Goal: Transaction & Acquisition: Purchase product/service

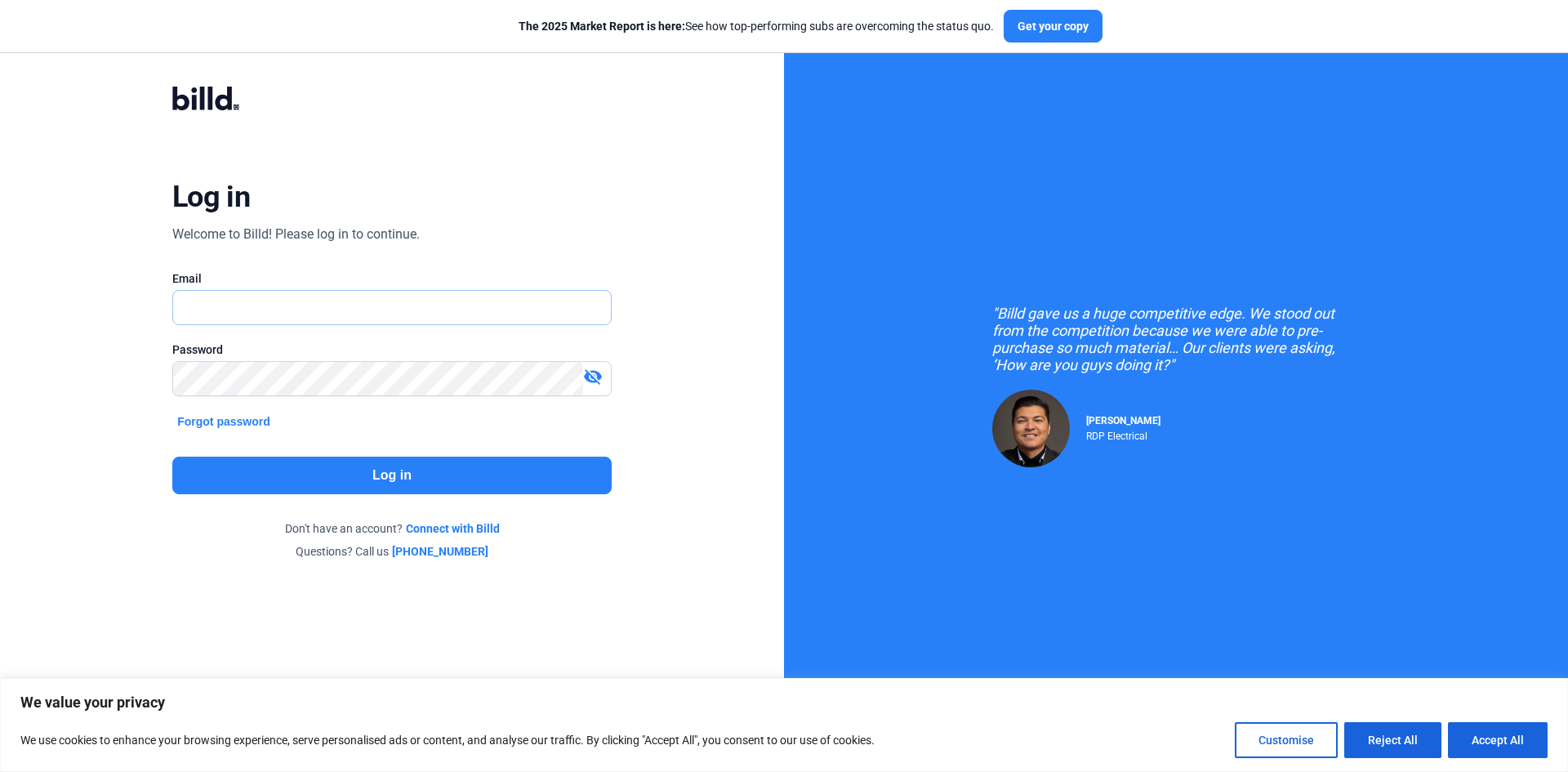
type input "[EMAIL_ADDRESS][DOMAIN_NAME]"
click at [380, 481] on button "Log in" at bounding box center [392, 475] width 439 height 37
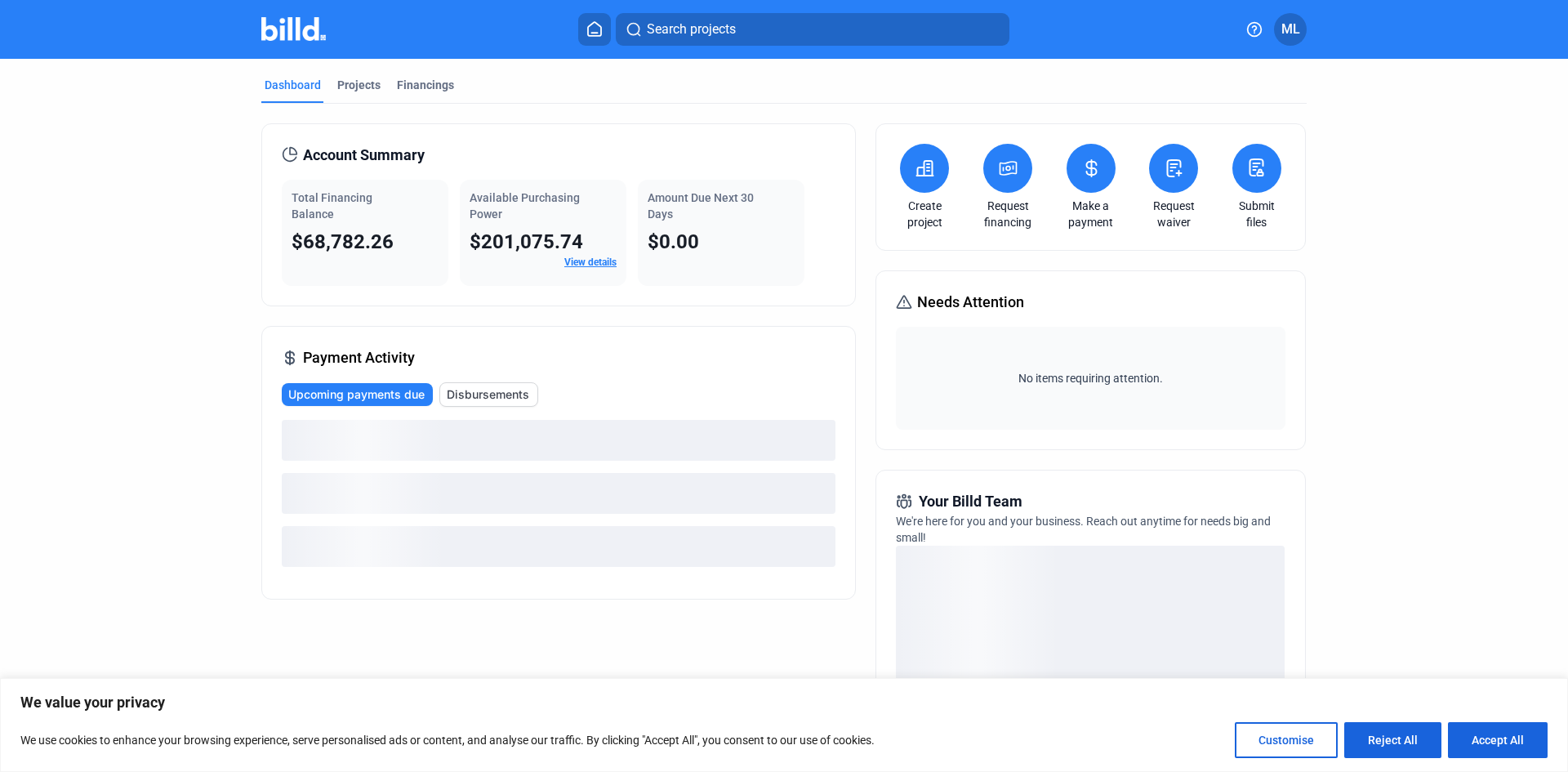
click at [1481, 741] on button "Accept All" at bounding box center [1498, 740] width 100 height 36
checkbox input "true"
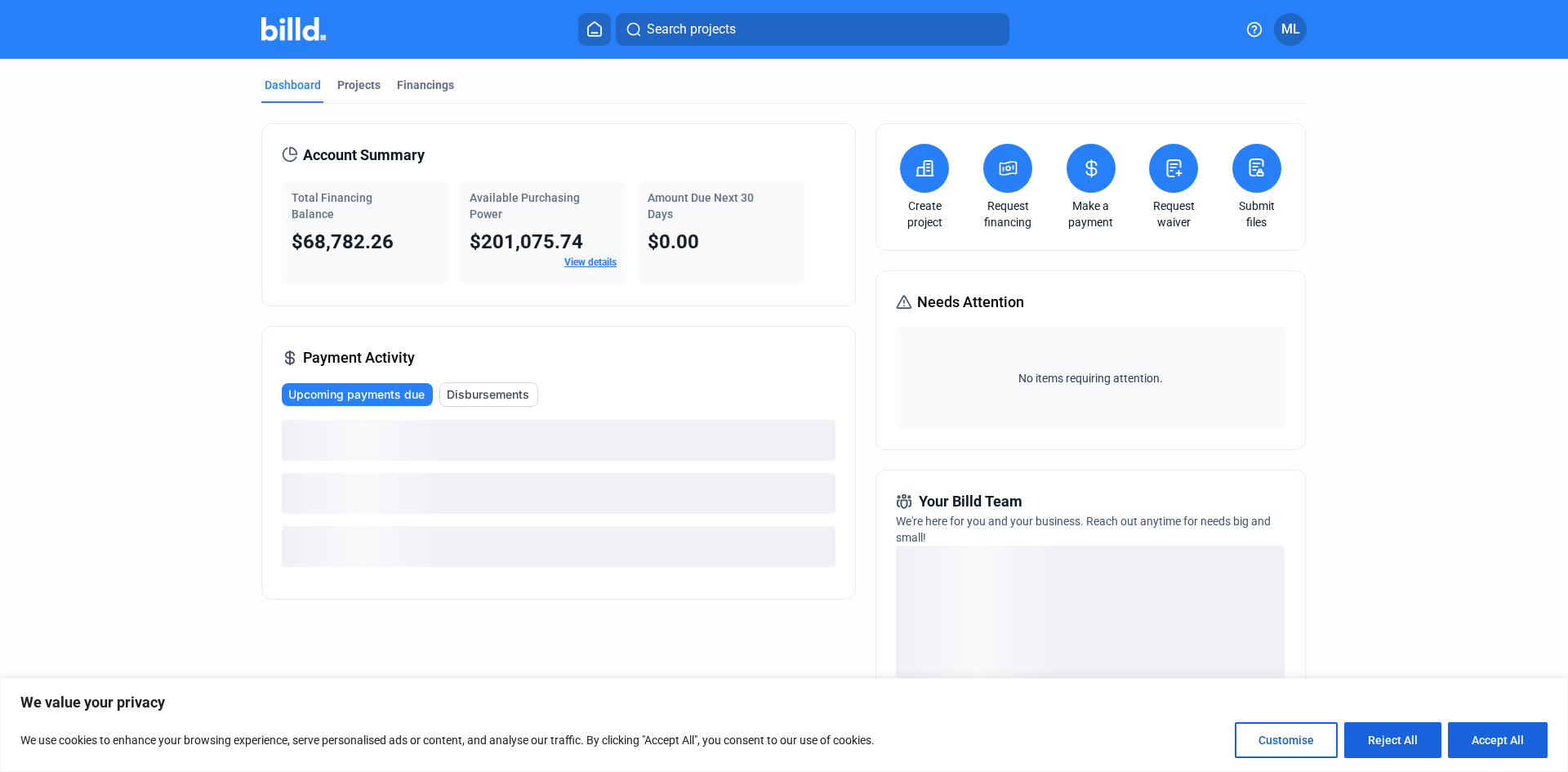
checkbox input "true"
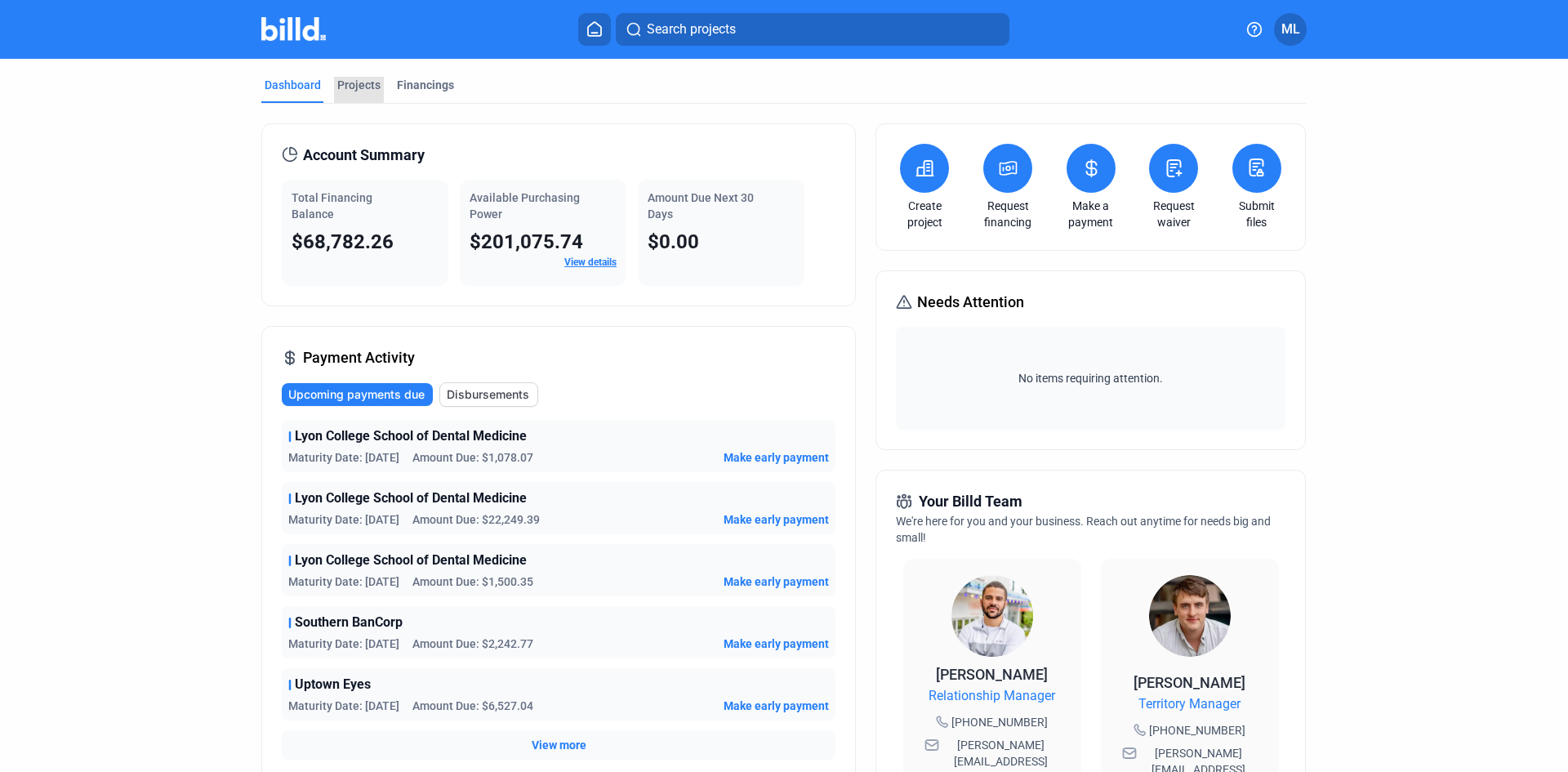
click at [363, 83] on div "Projects" at bounding box center [359, 84] width 43 height 17
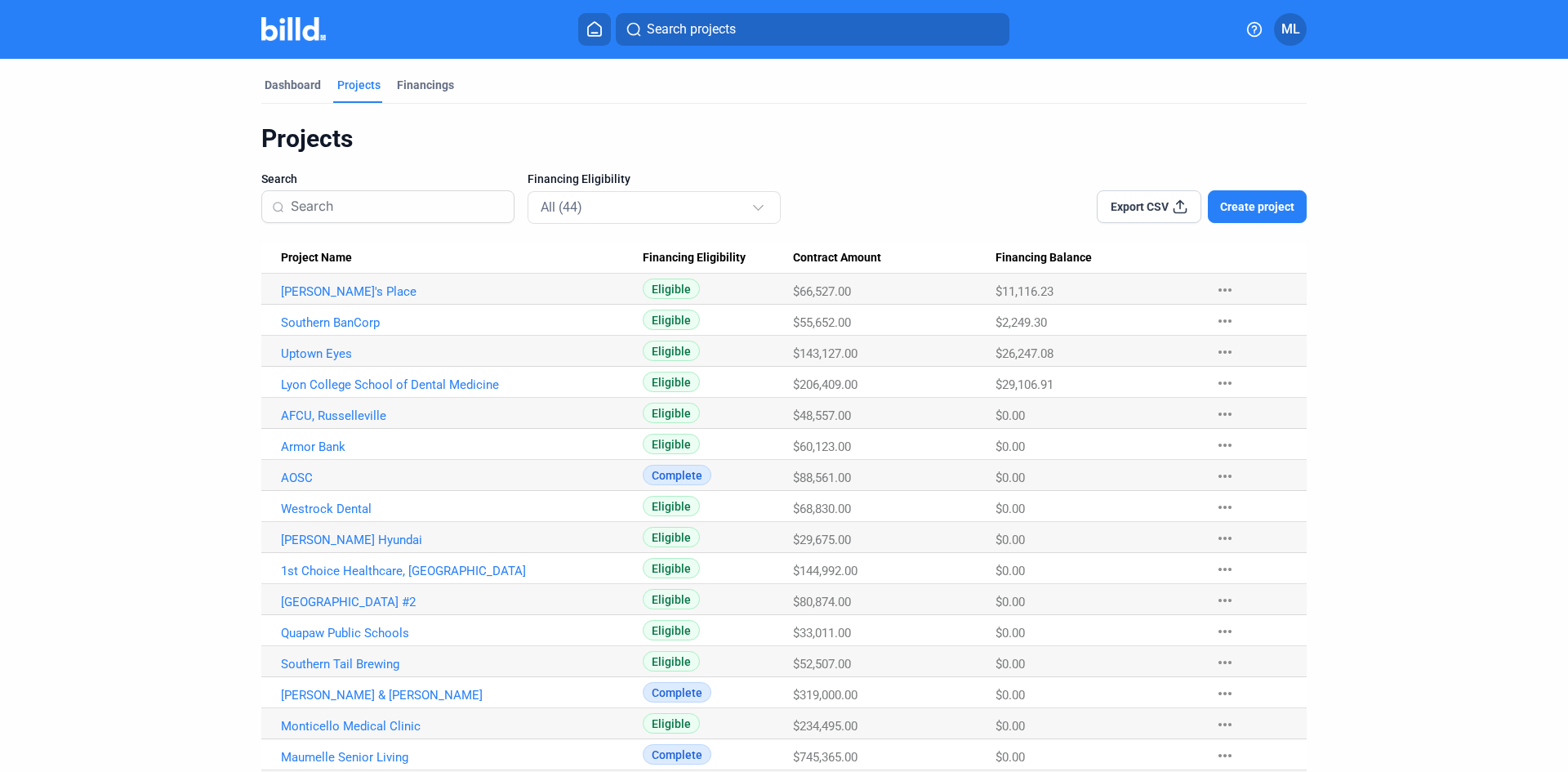
click at [318, 298] on link "Southern BanCorp" at bounding box center [462, 291] width 362 height 15
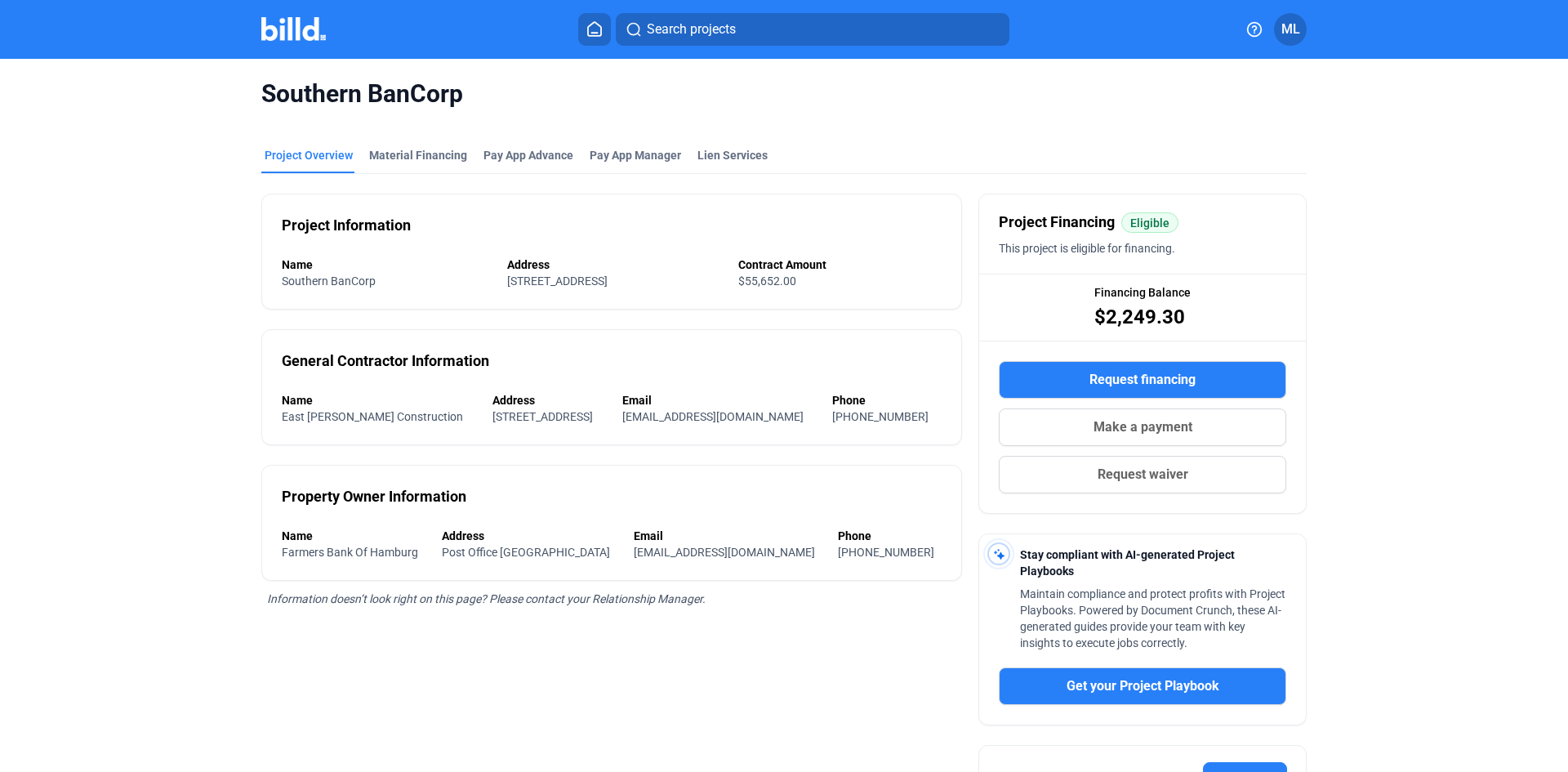
click at [1135, 427] on span "Make a payment" at bounding box center [1142, 427] width 99 height 20
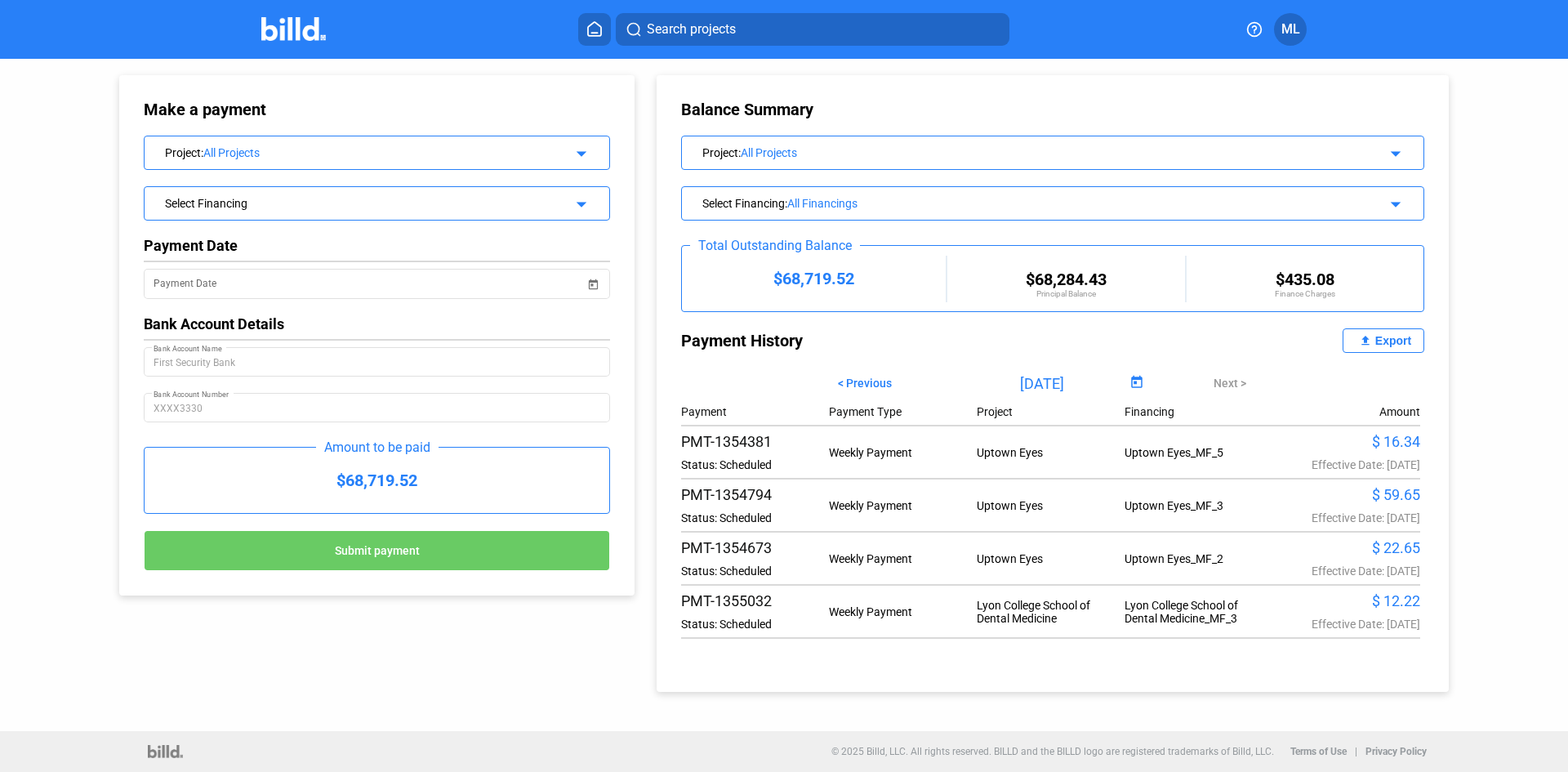
click at [490, 157] on div "All Projects" at bounding box center [375, 152] width 343 height 13
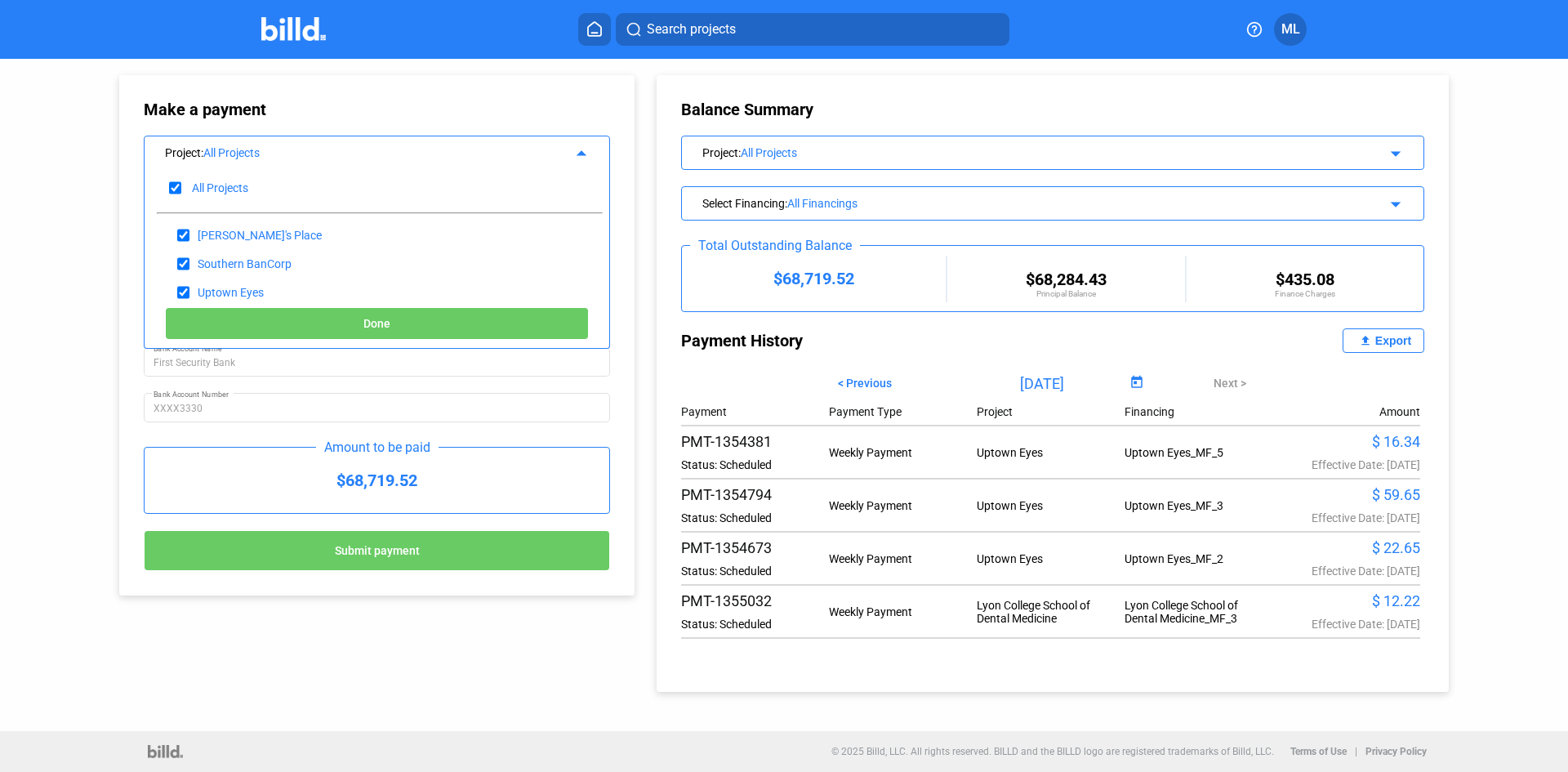
click at [175, 182] on input "checkbox" at bounding box center [175, 187] width 13 height 24
checkbox input "false"
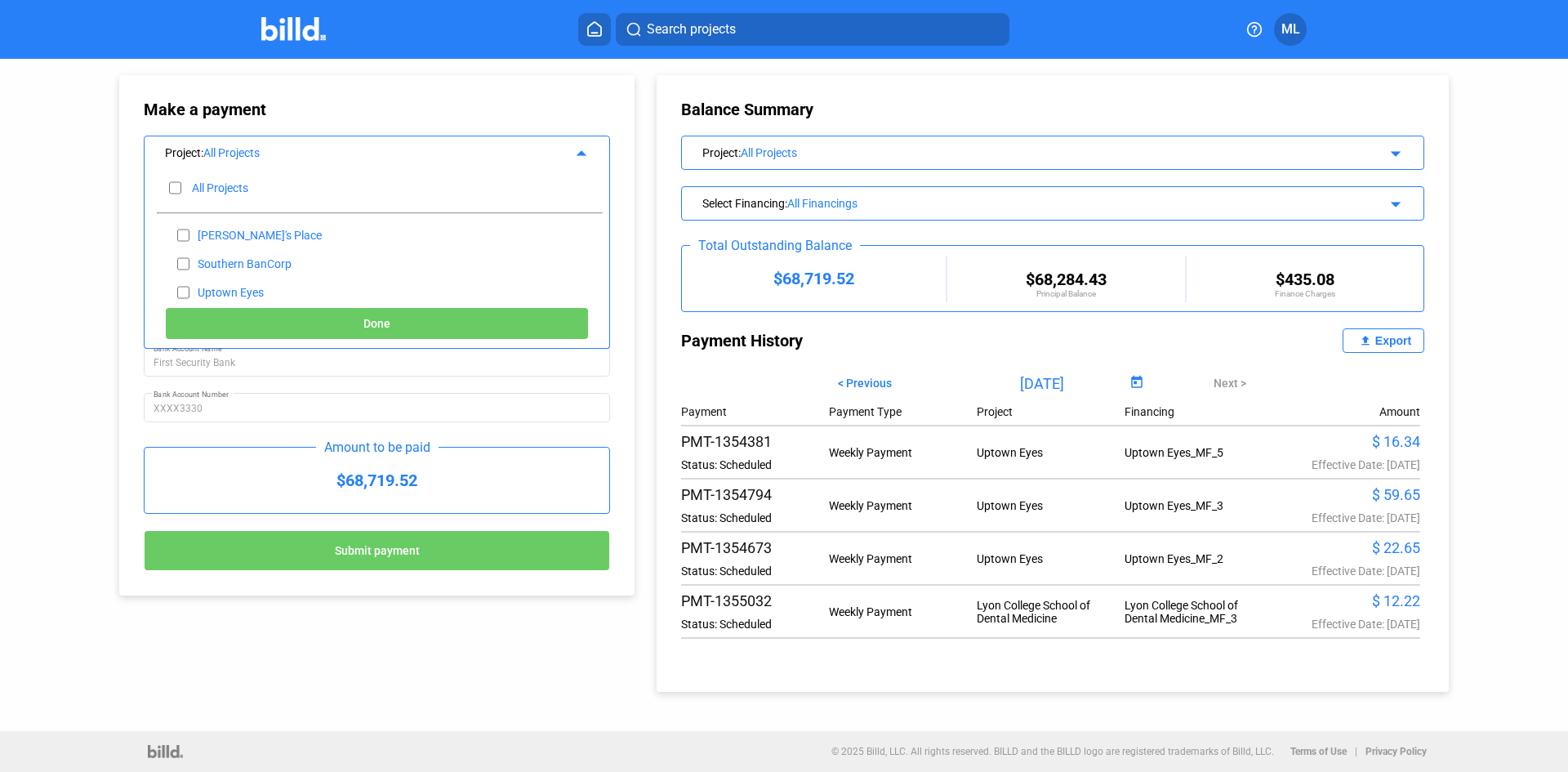
checkbox input "false"
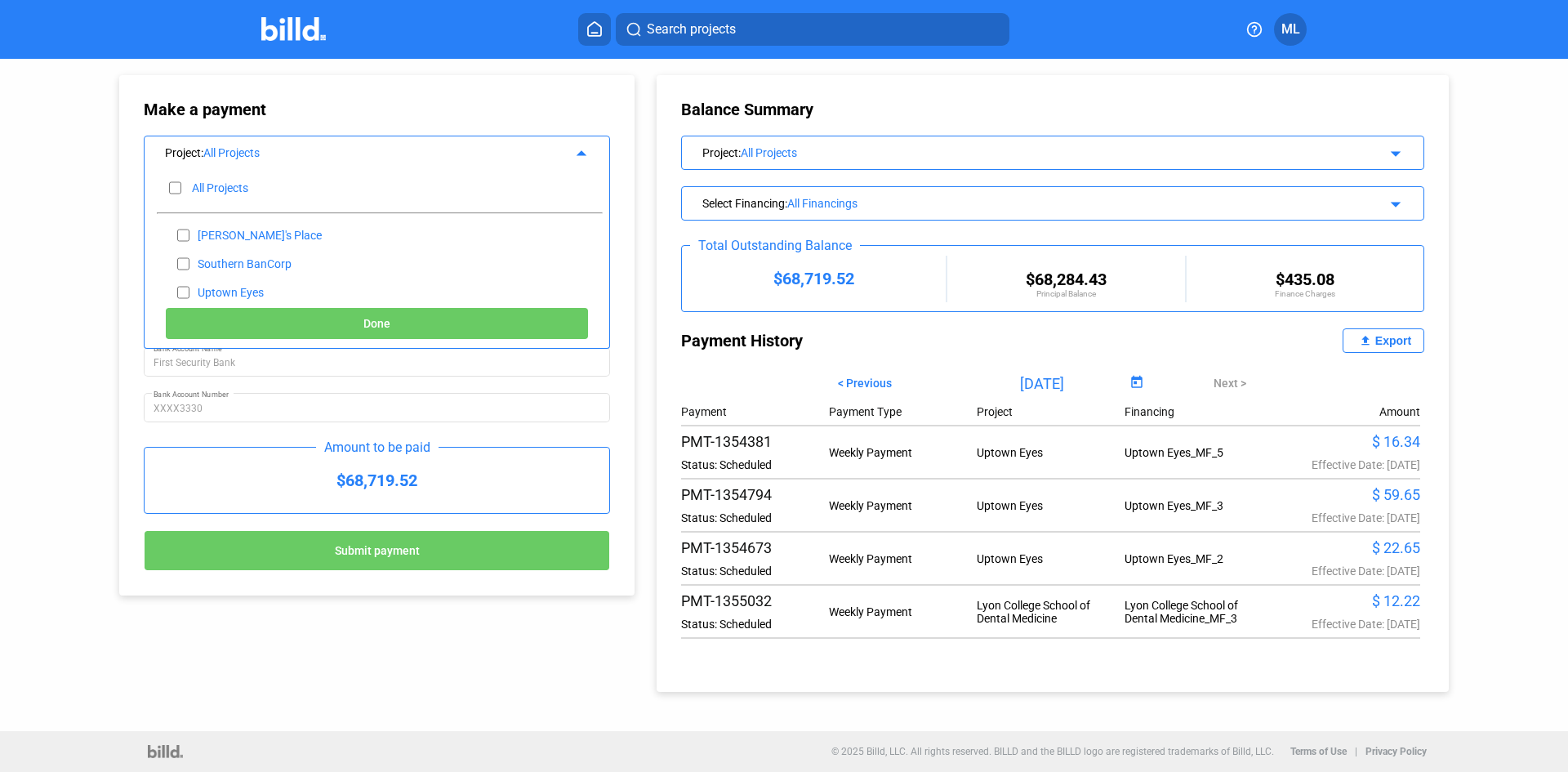
checkbox input "false"
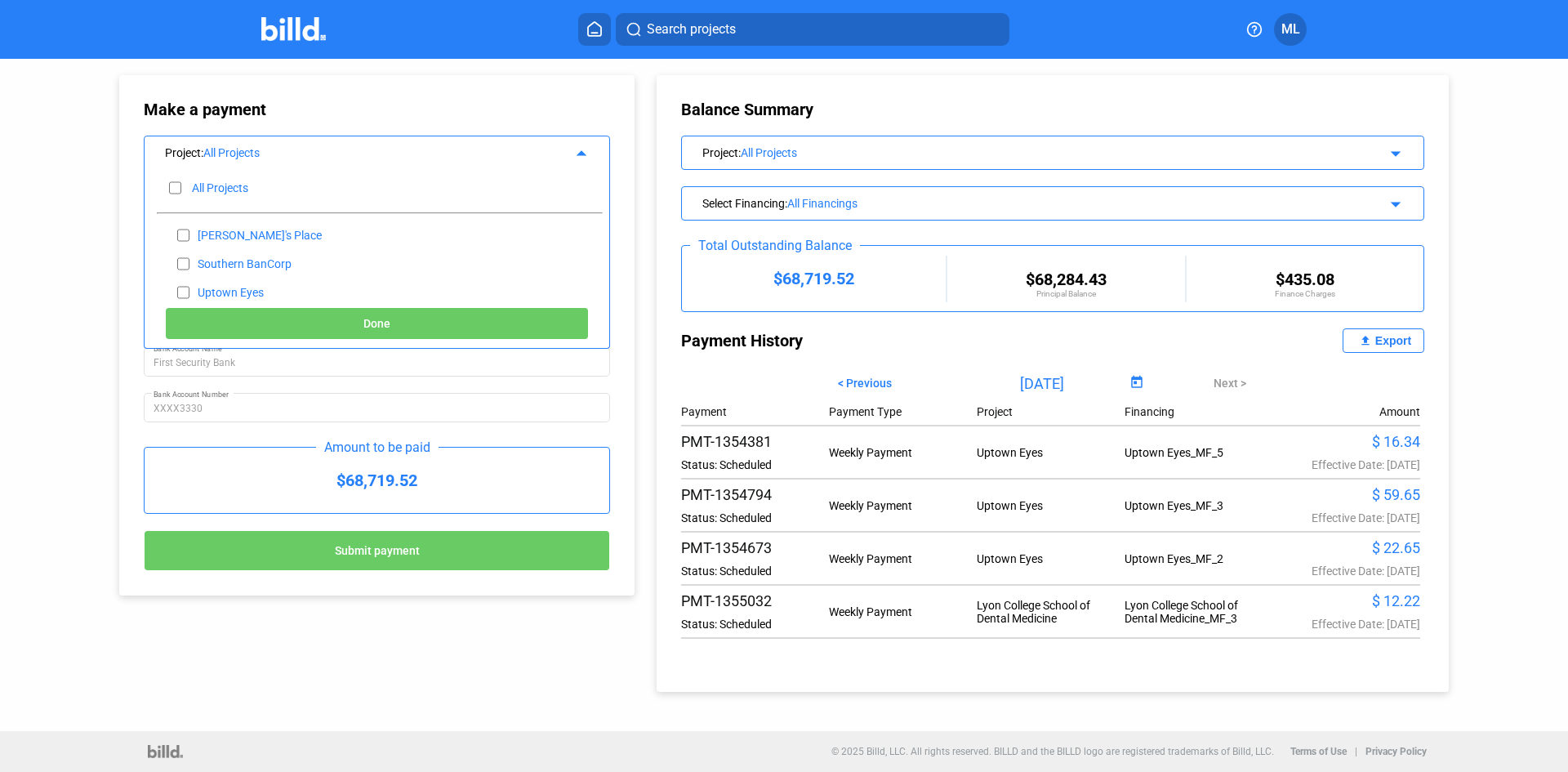
checkbox input "false"
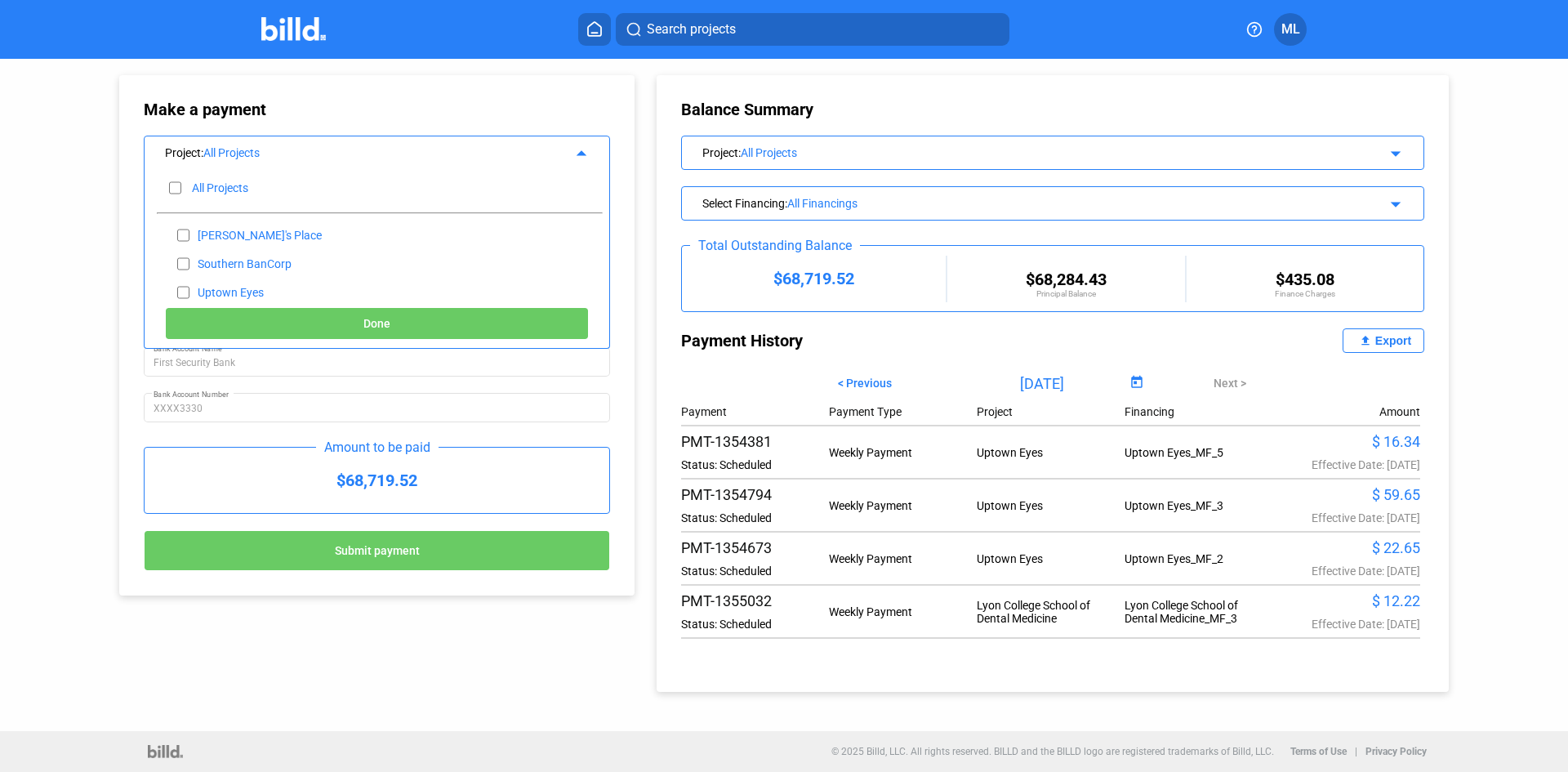
checkbox input "false"
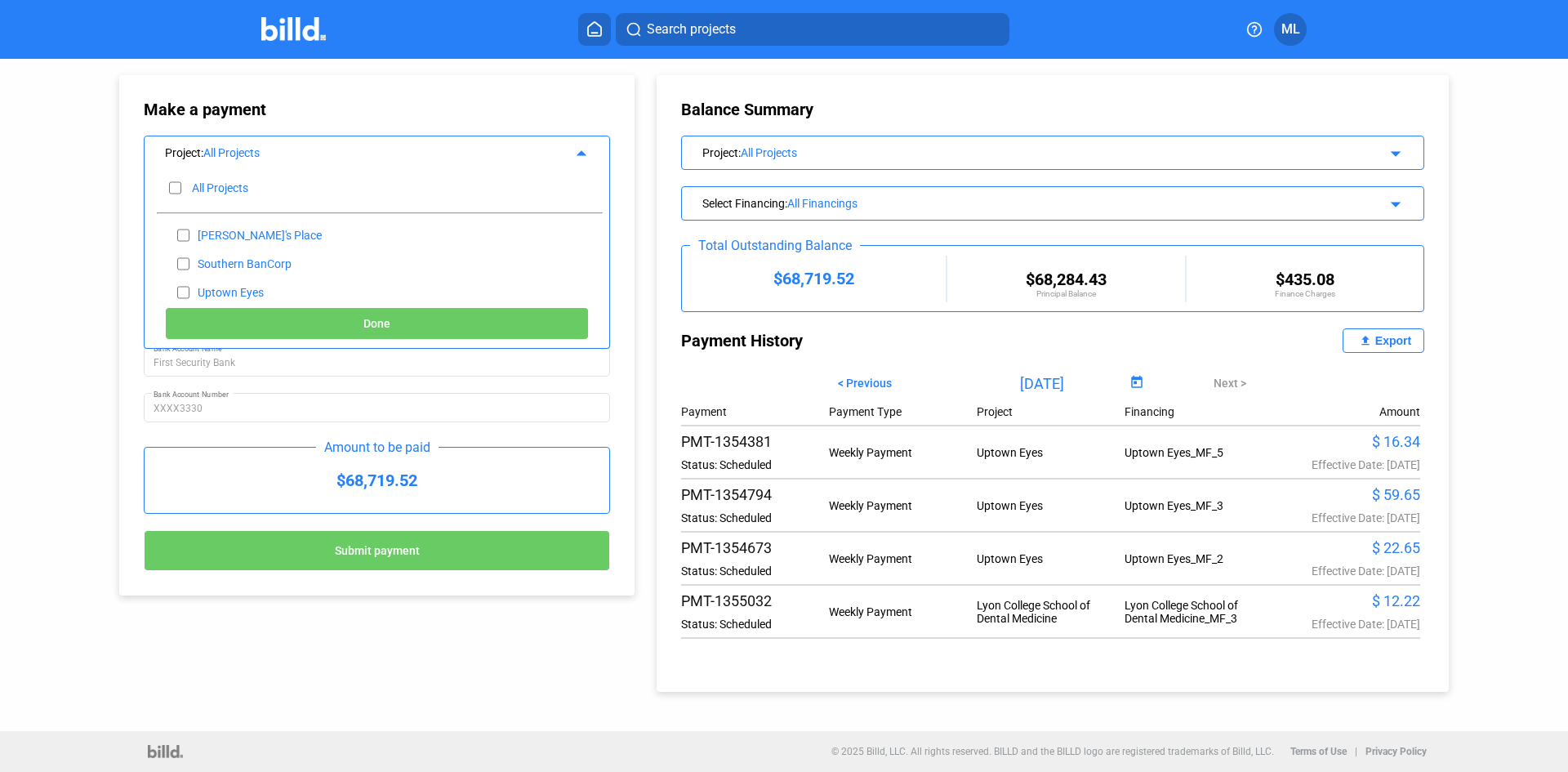
checkbox input "false"
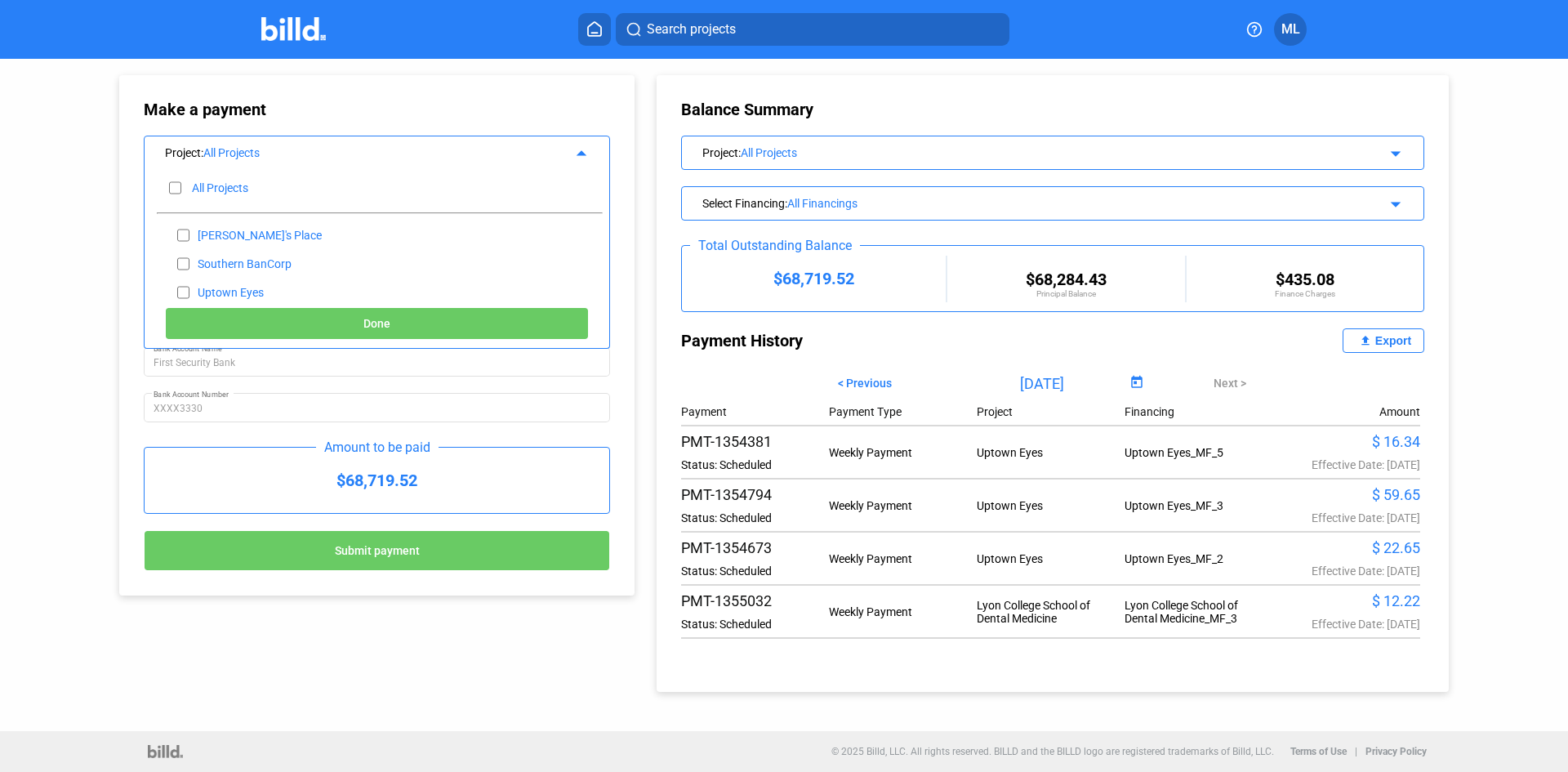
checkbox input "false"
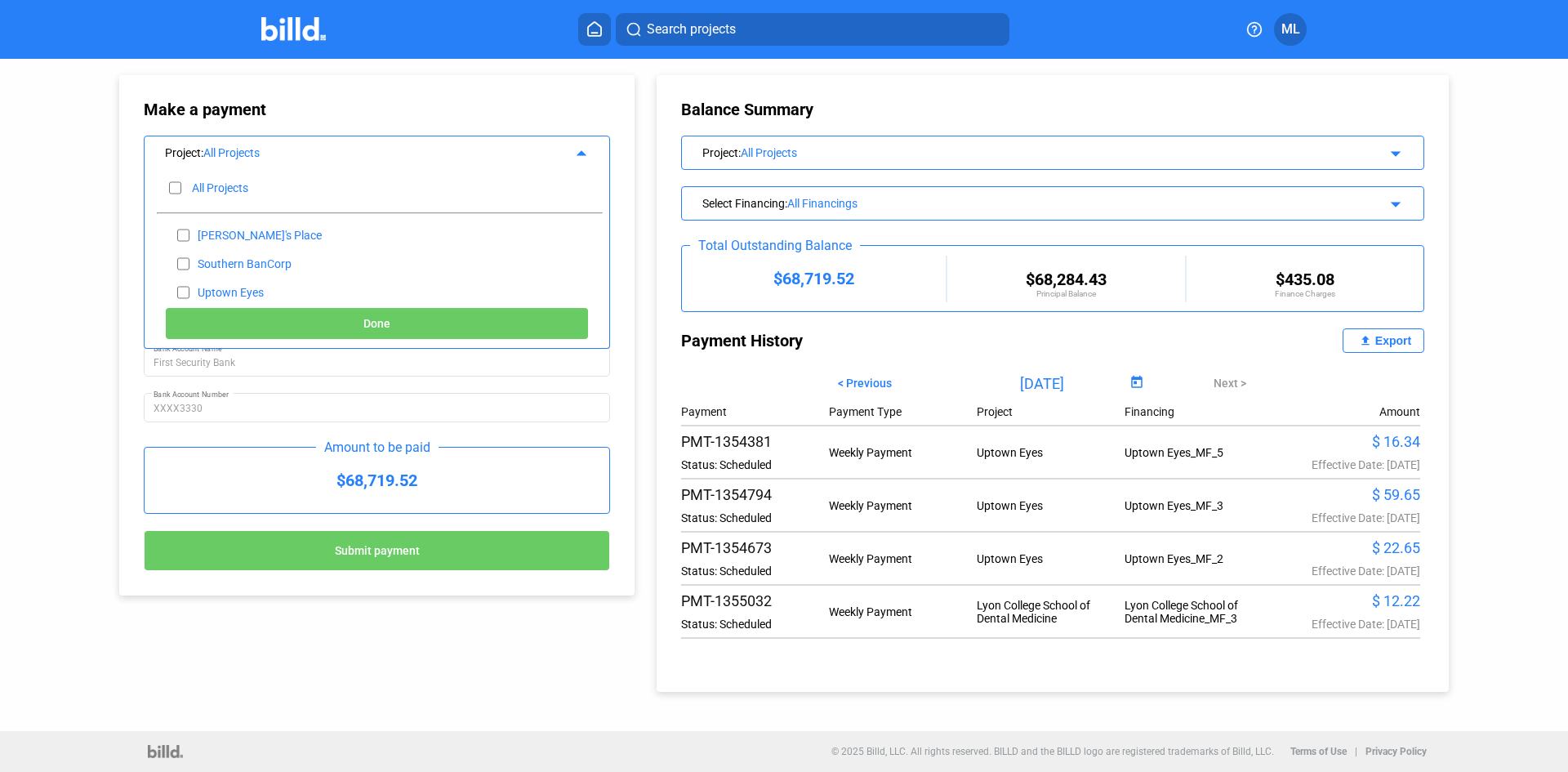
checkbox input "false"
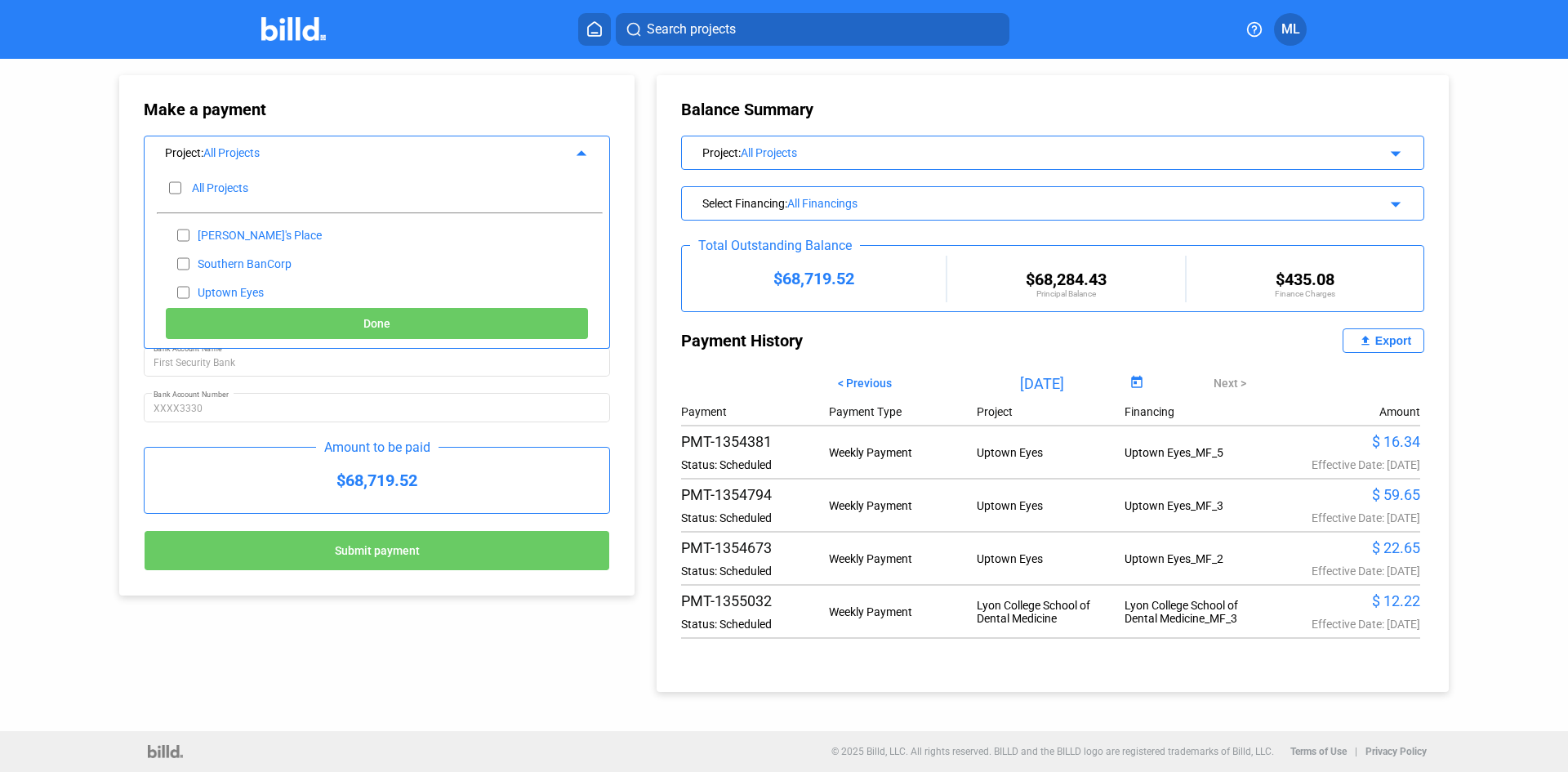
checkbox input "false"
click at [182, 263] on input "checkbox" at bounding box center [183, 263] width 13 height 24
checkbox input "true"
click at [398, 321] on button "Done" at bounding box center [377, 323] width 424 height 32
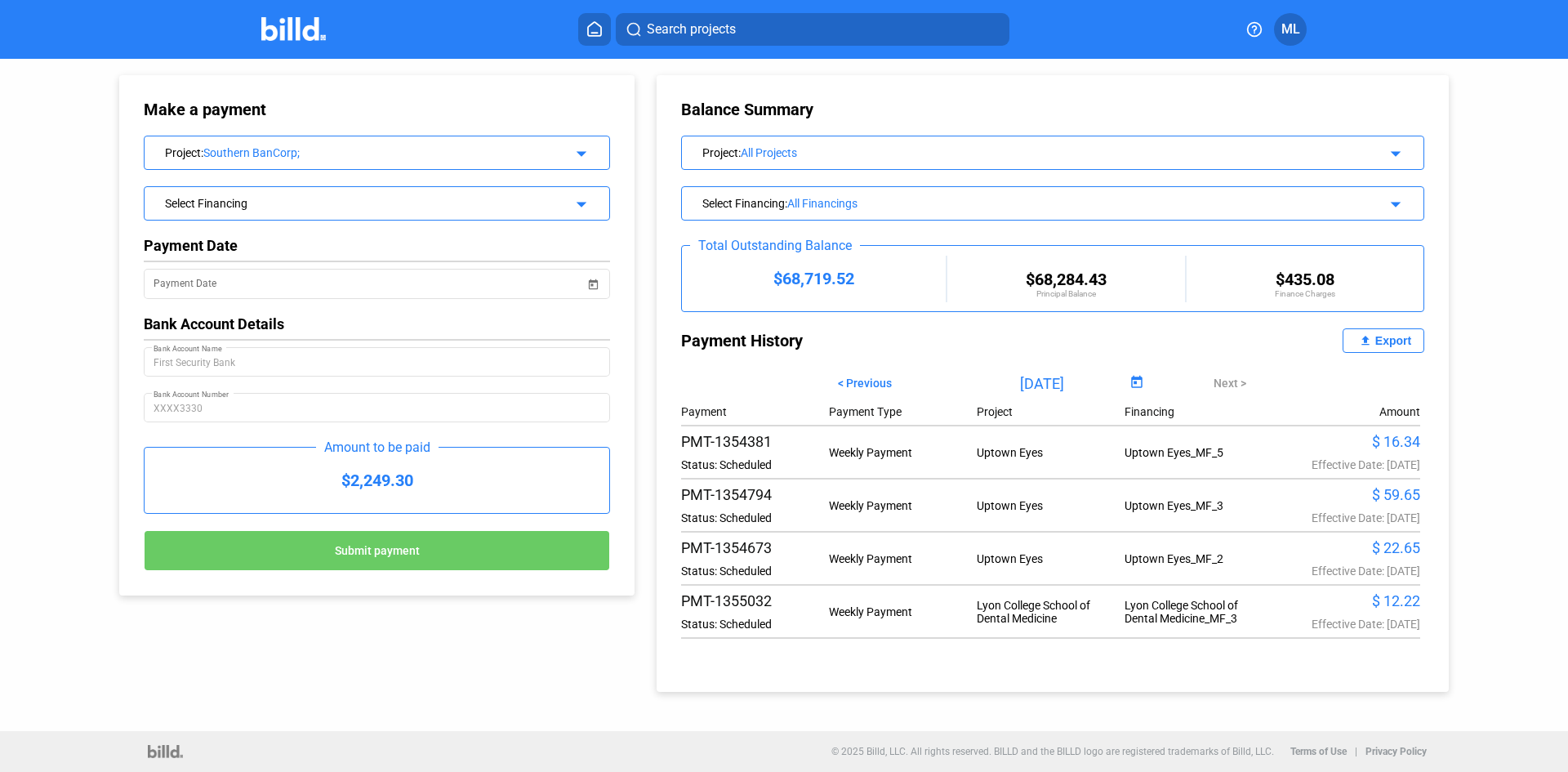
click at [364, 204] on div "Select Financing" at bounding box center [356, 202] width 382 height 17
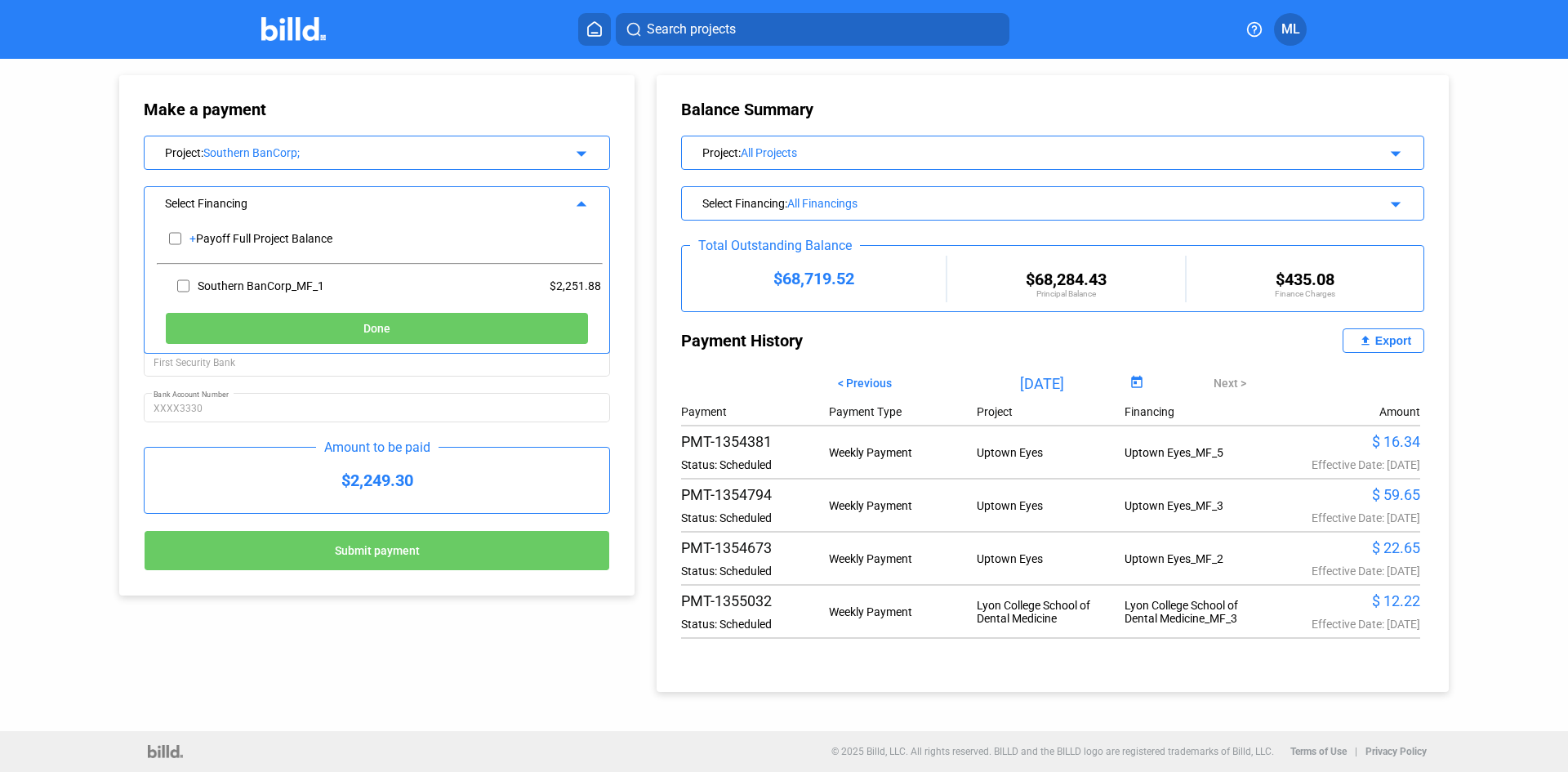
click at [175, 237] on input "checkbox" at bounding box center [175, 238] width 13 height 24
checkbox input "true"
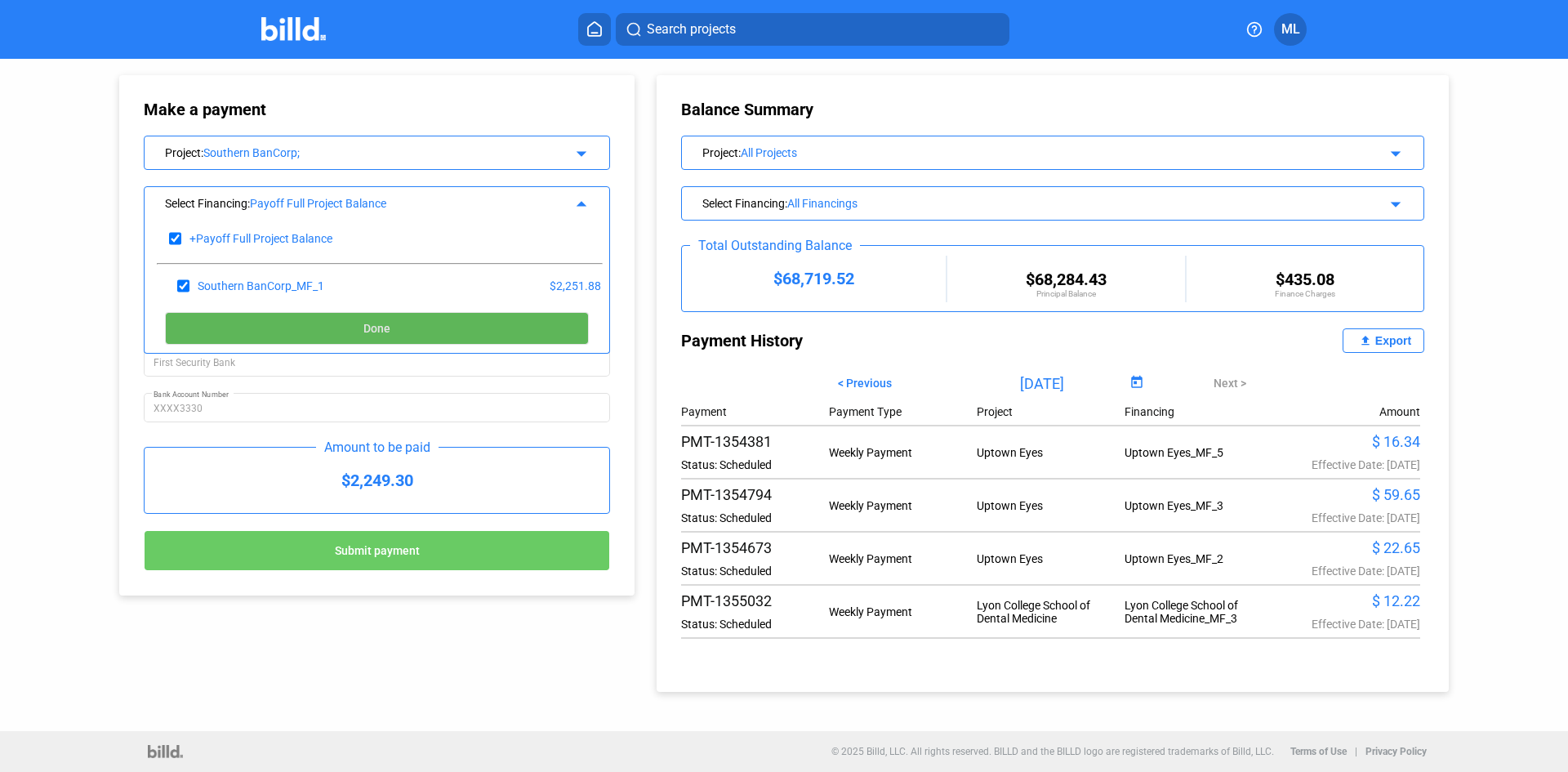
click at [395, 324] on button "Done" at bounding box center [377, 328] width 424 height 32
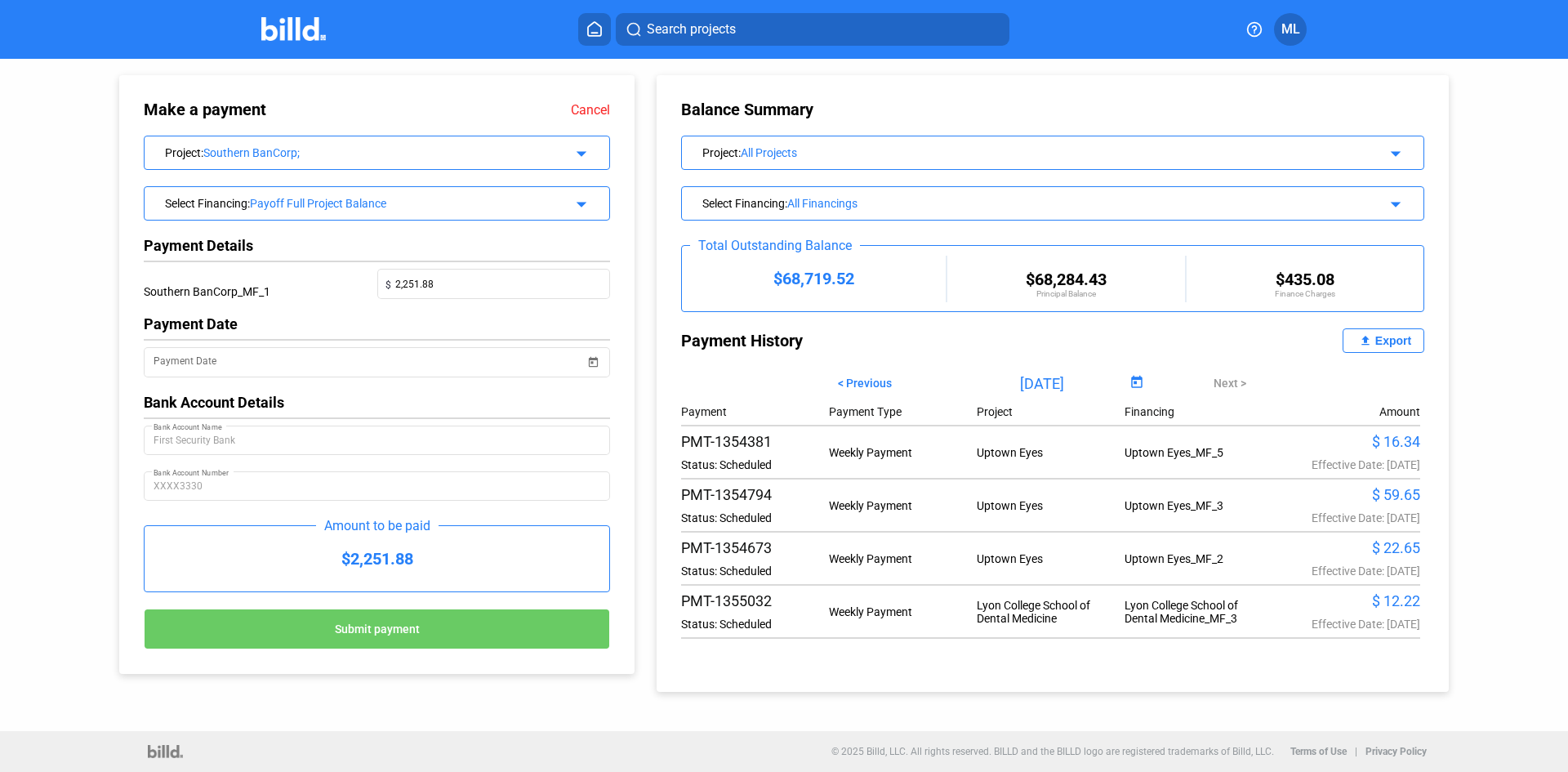
click at [357, 368] on input "Payment Date" at bounding box center [369, 362] width 432 height 20
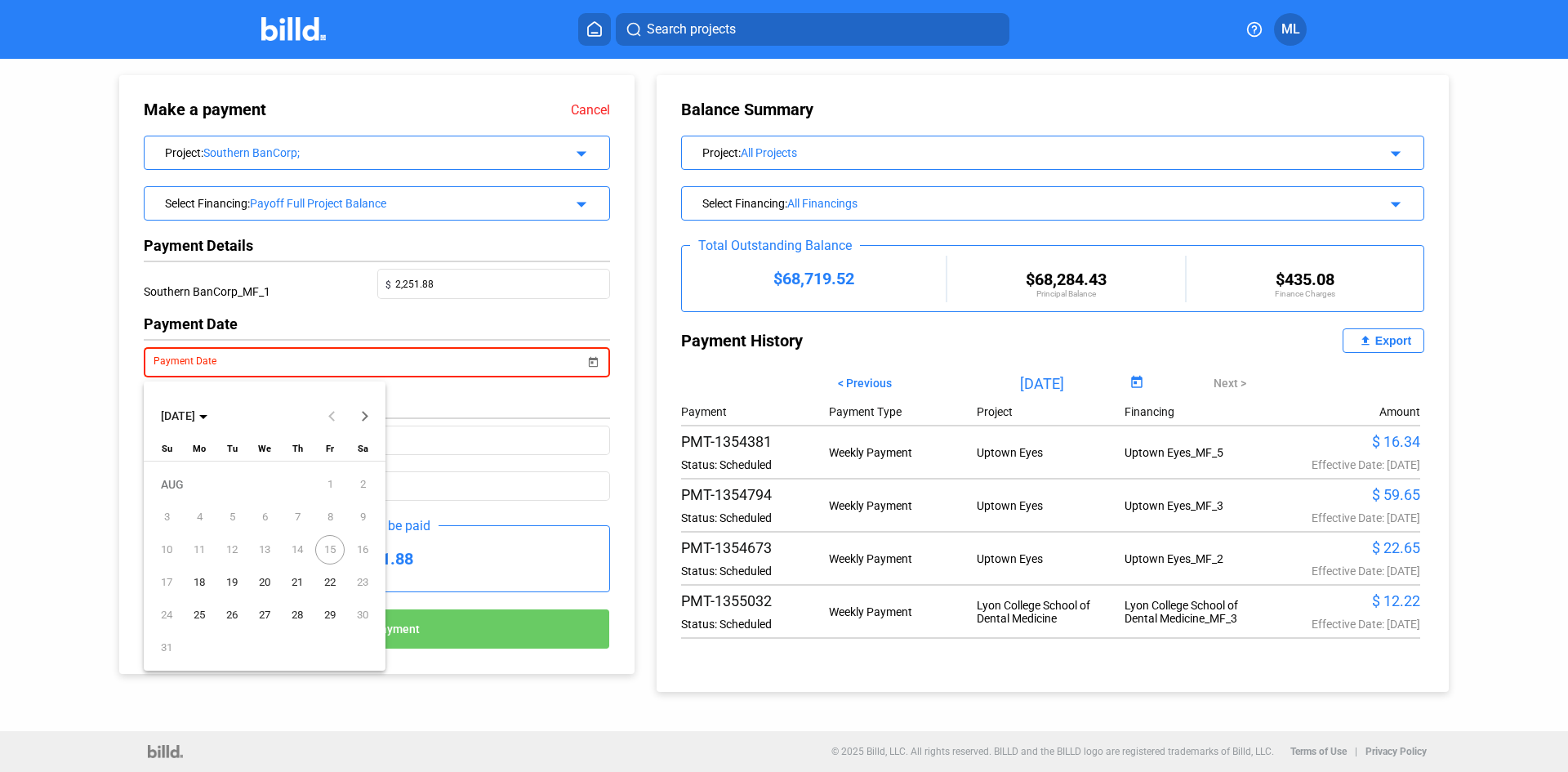
click at [200, 578] on span "18" at bounding box center [200, 582] width 29 height 29
type input "[DATE]"
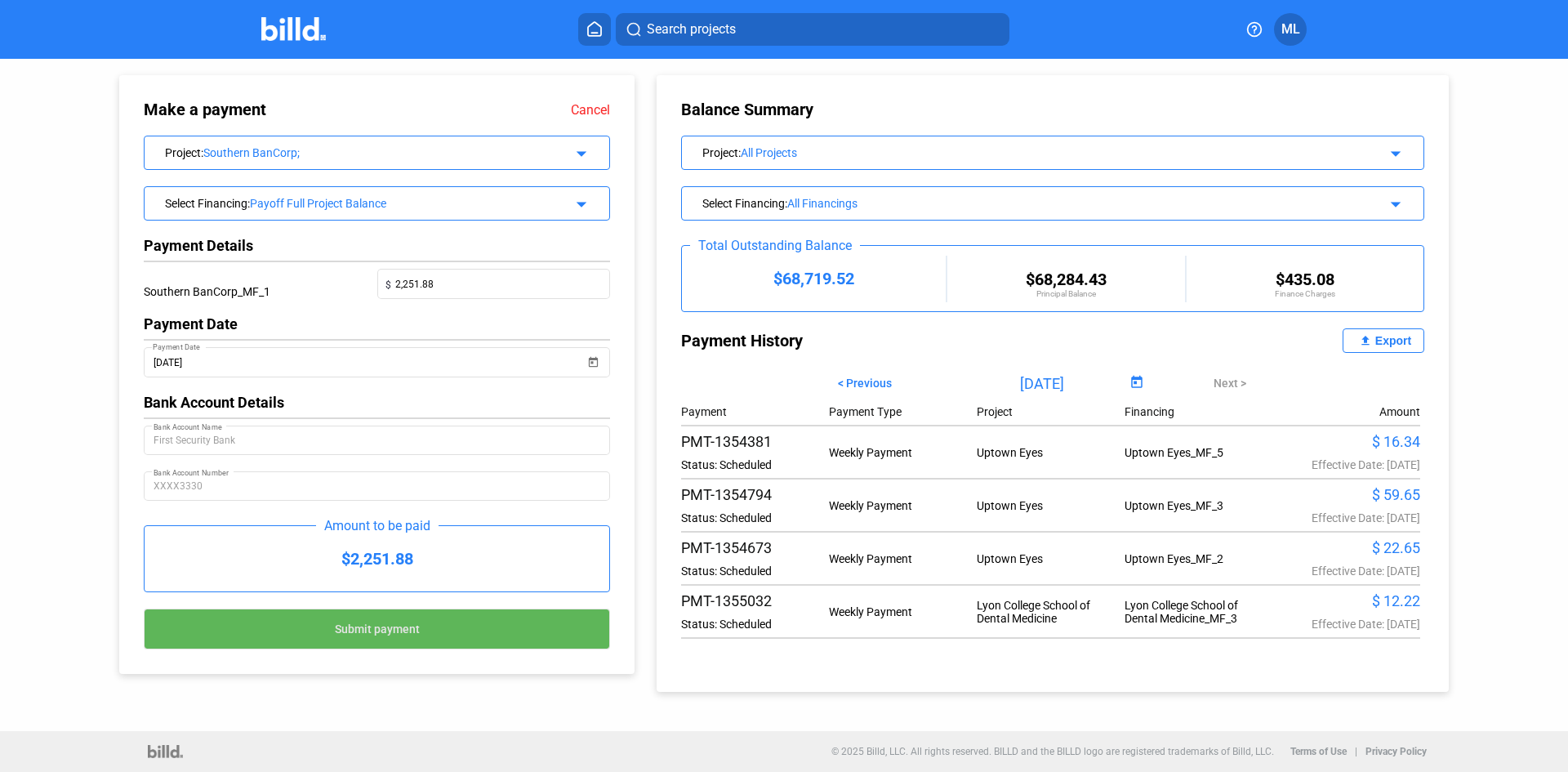
click at [378, 635] on span "Submit payment" at bounding box center [377, 628] width 85 height 13
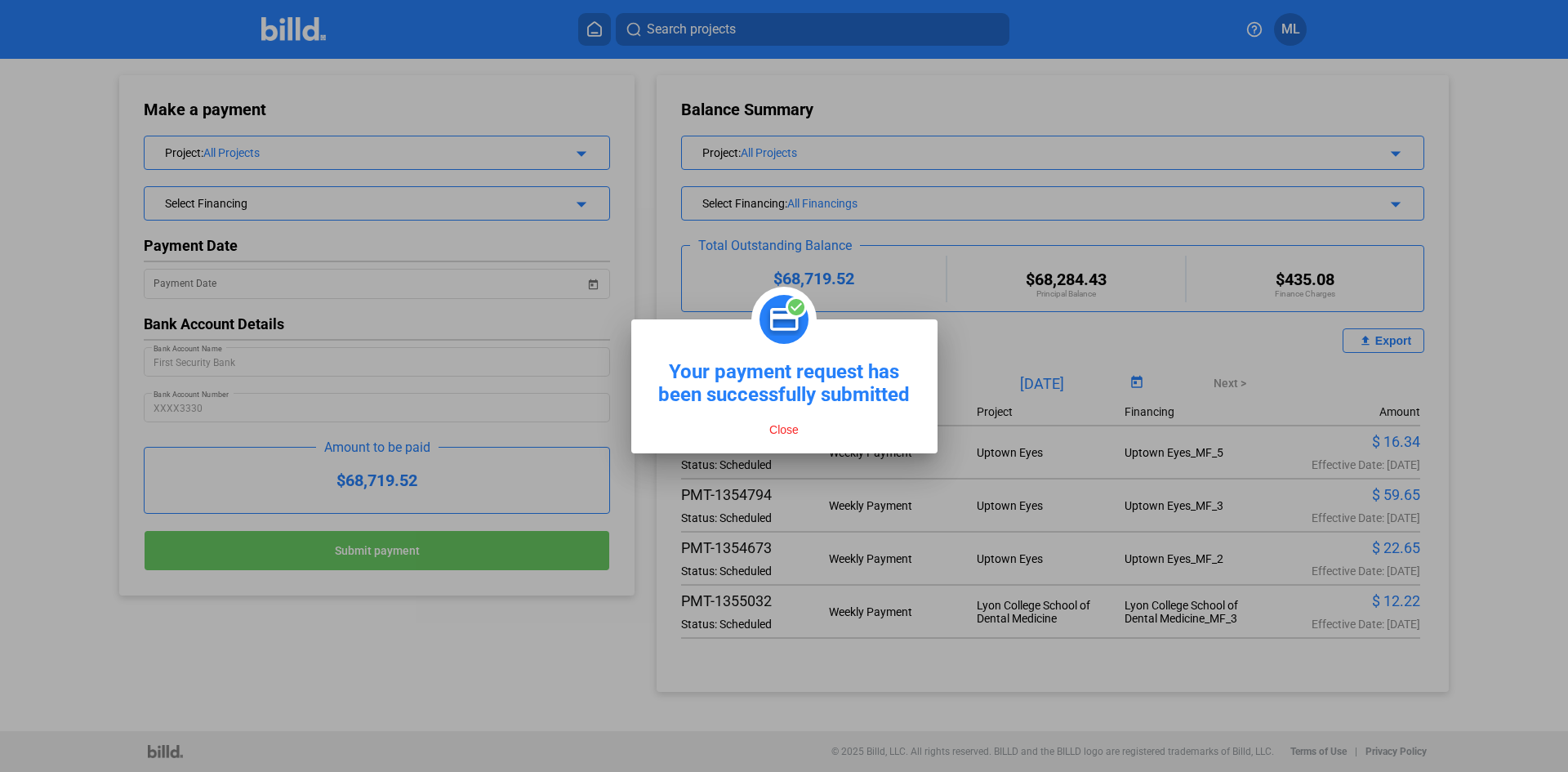
click at [783, 431] on button "Close" at bounding box center [784, 429] width 39 height 15
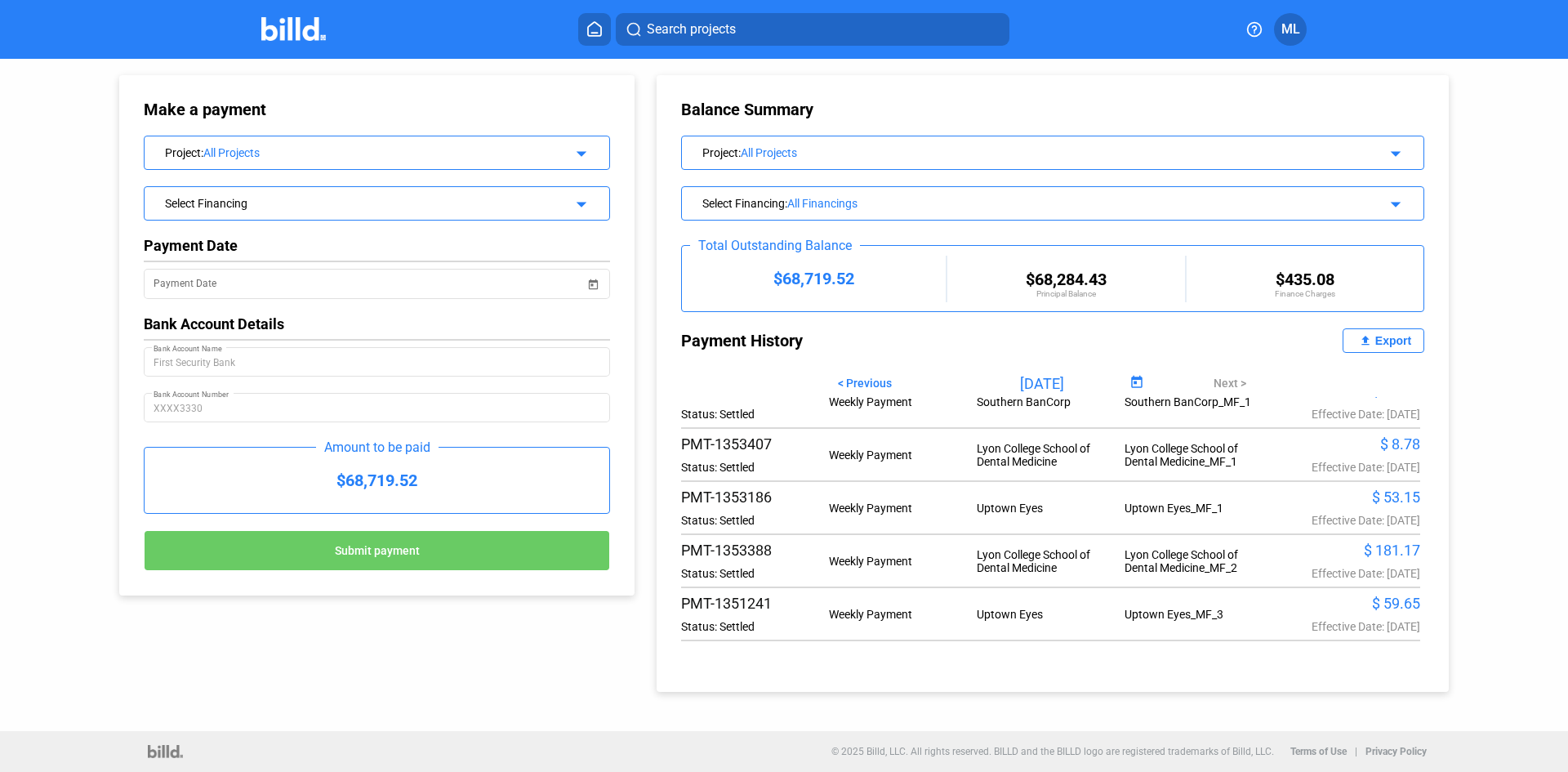
scroll to position [1334, 0]
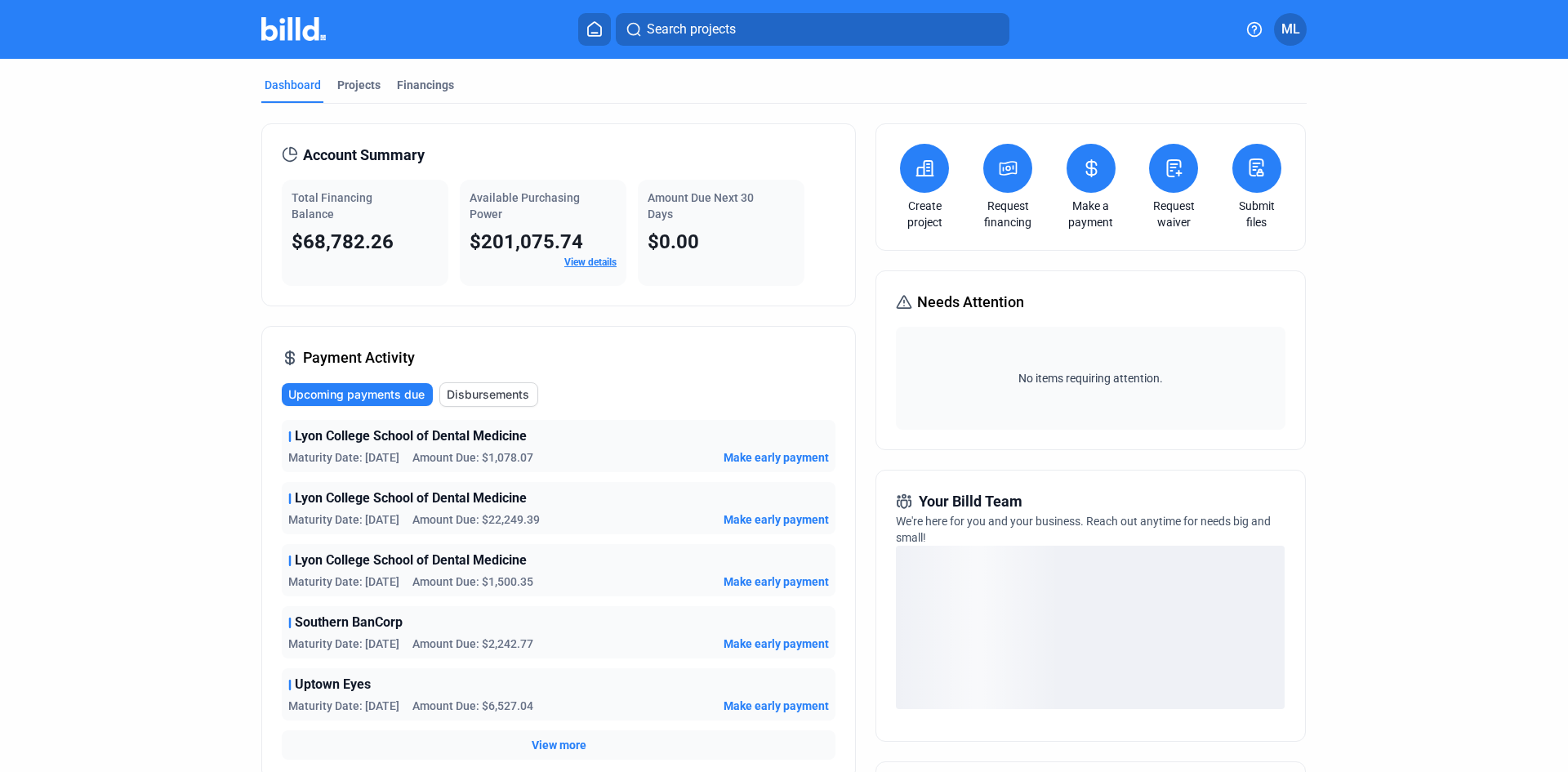
click at [353, 86] on div "Projects" at bounding box center [359, 84] width 43 height 17
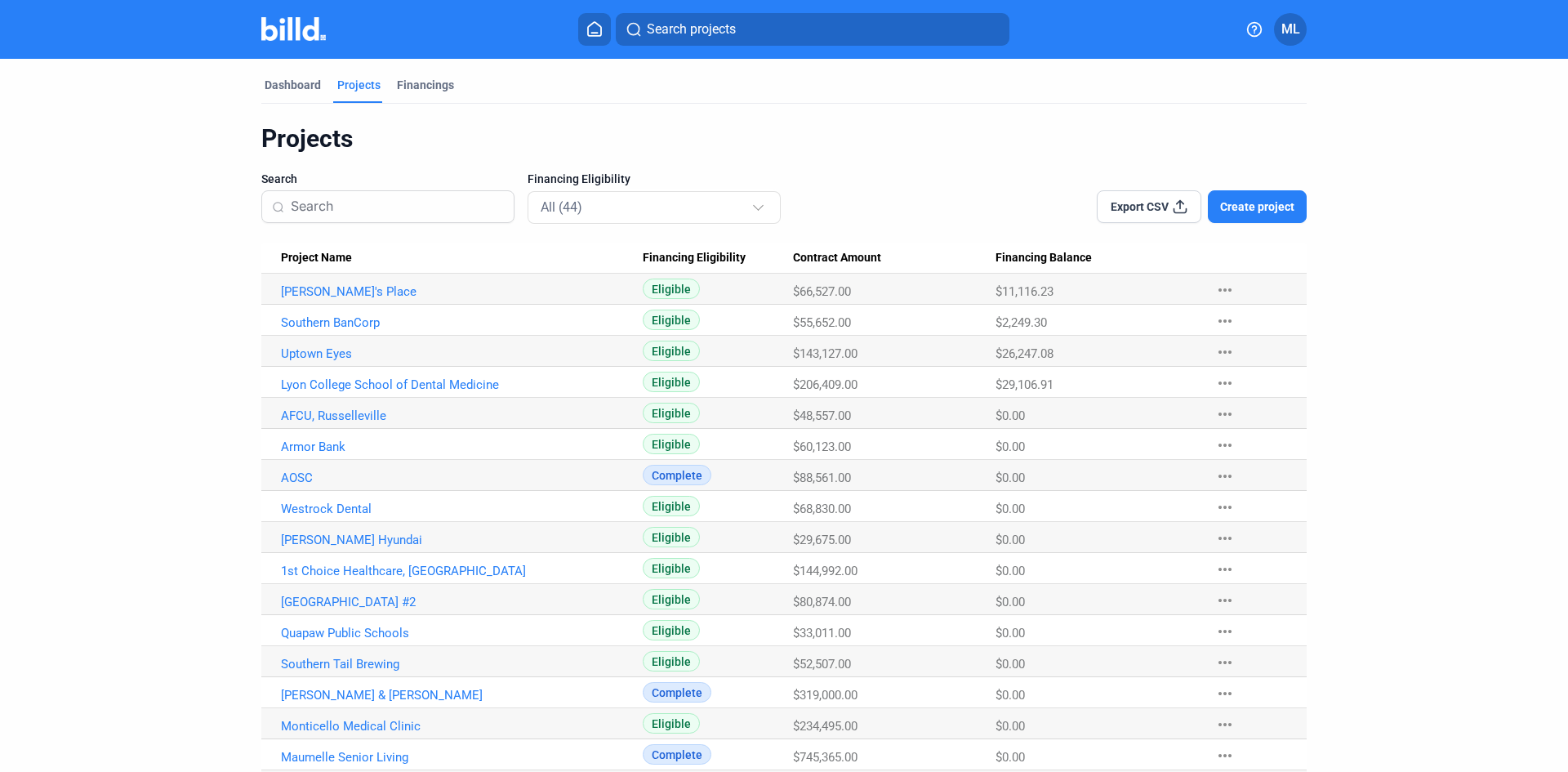
click at [328, 298] on link "Southern BanCorp" at bounding box center [462, 291] width 362 height 15
click at [269, 81] on div "Dashboard" at bounding box center [293, 84] width 57 height 17
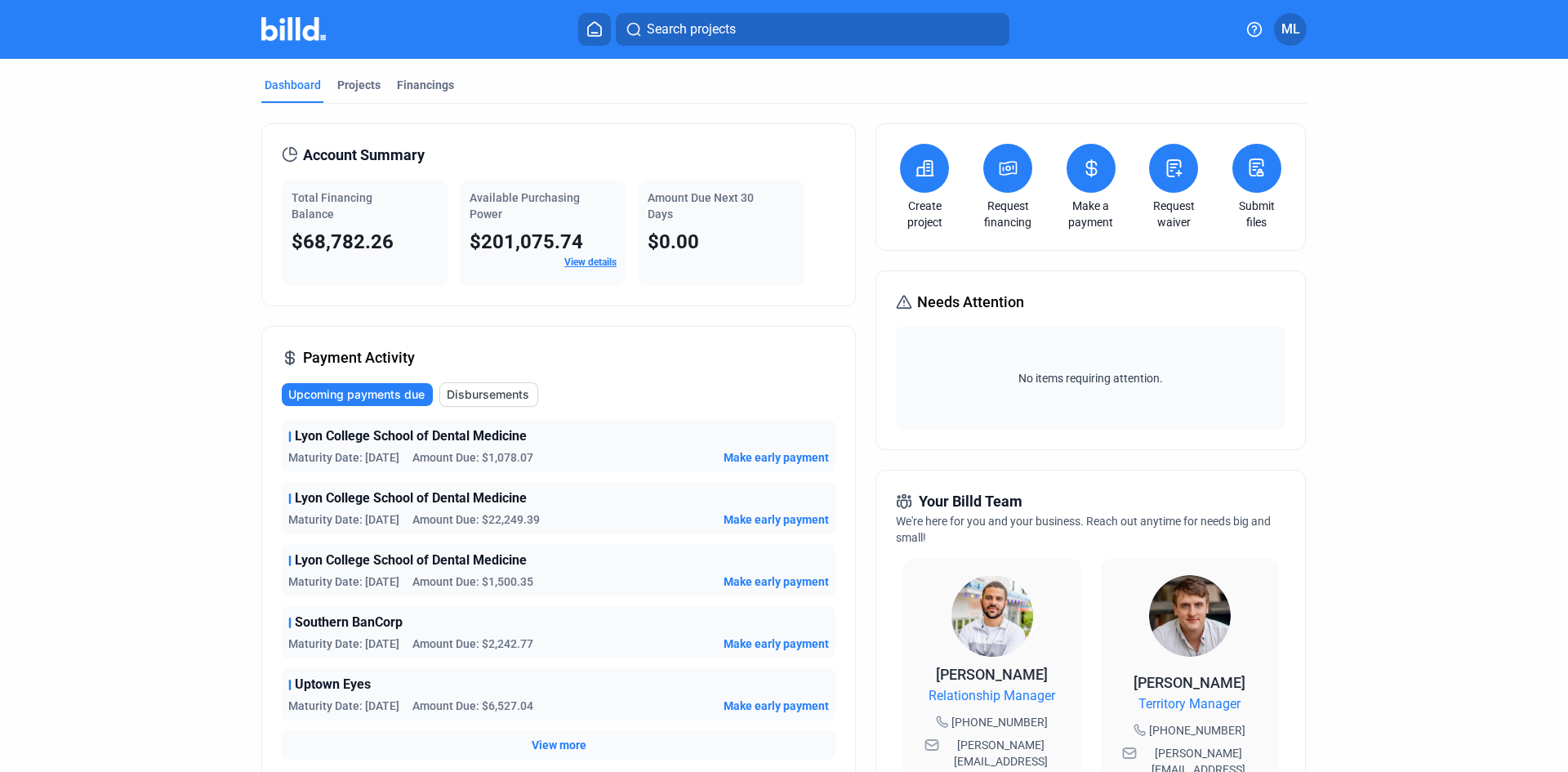
click at [418, 86] on div "Financings" at bounding box center [426, 84] width 57 height 17
